Goal: Information Seeking & Learning: Learn about a topic

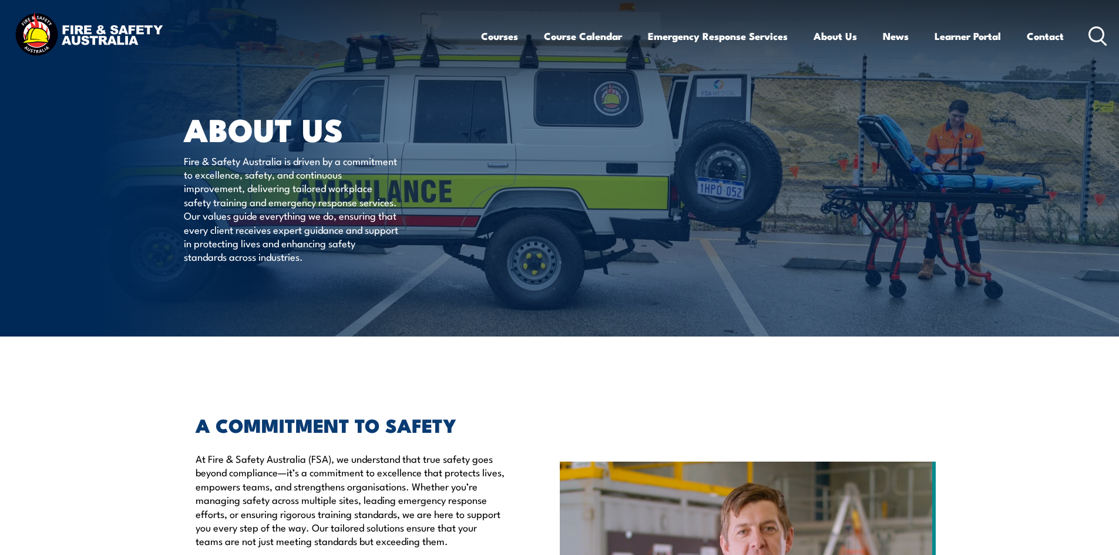
click at [1107, 39] on icon at bounding box center [1098, 35] width 19 height 19
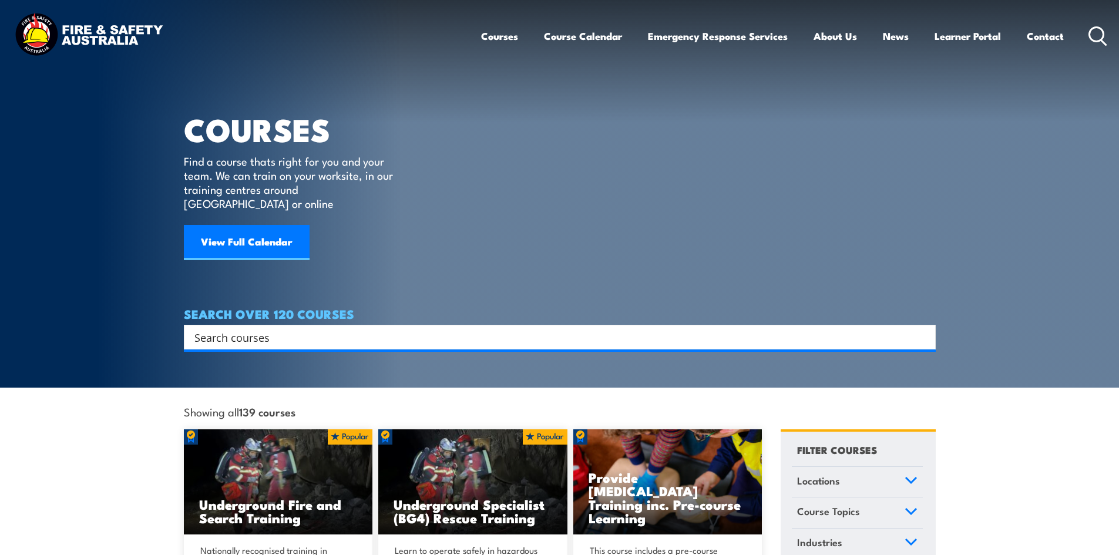
click at [292, 325] on div "Search" at bounding box center [560, 337] width 752 height 25
click at [286, 328] on input "Search input" at bounding box center [553, 337] width 716 height 18
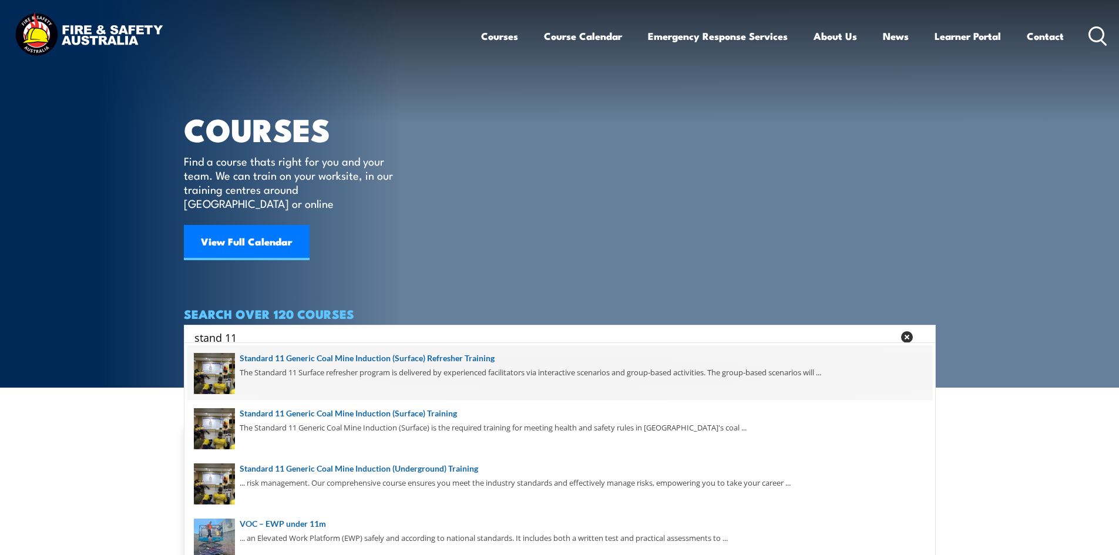
type input "stand 11"
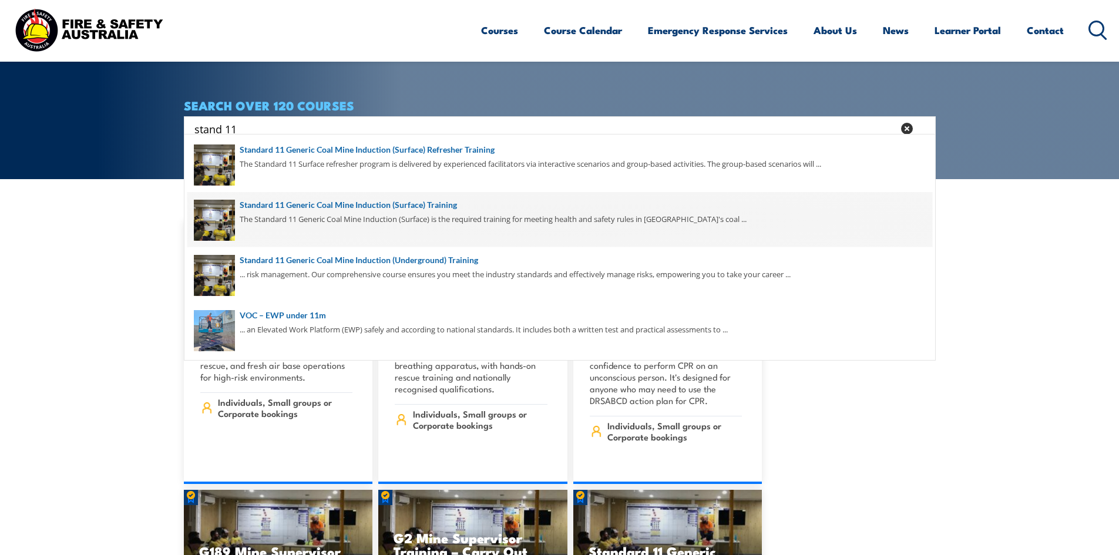
scroll to position [235, 0]
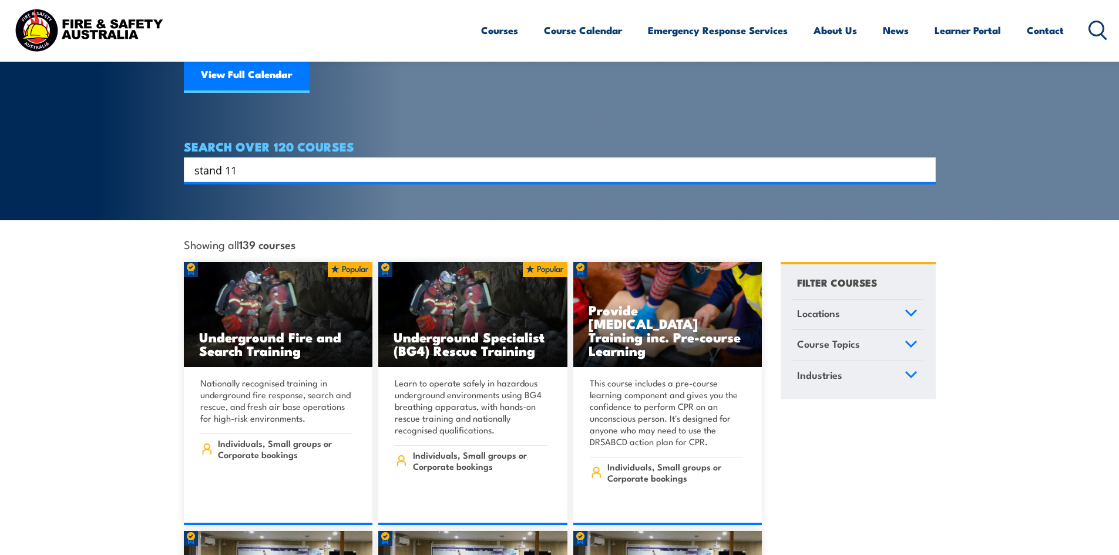
scroll to position [176, 0]
